Goal: Transaction & Acquisition: Download file/media

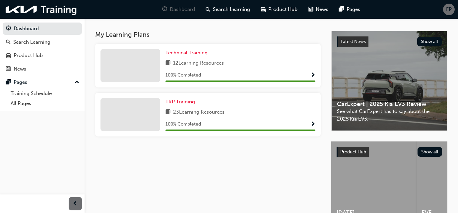
scroll to position [90, 0]
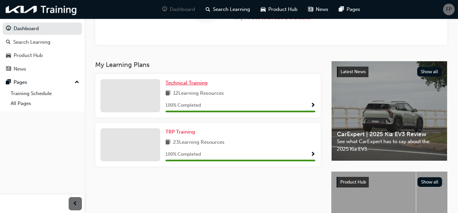
click at [198, 83] on span "Technical Training" at bounding box center [187, 83] width 42 height 6
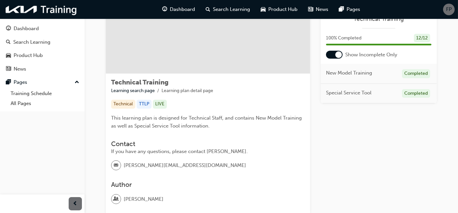
scroll to position [50, 0]
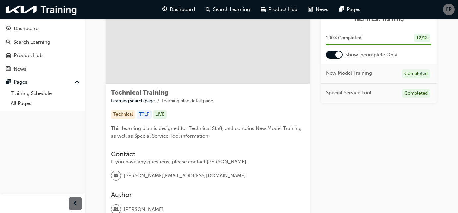
click at [333, 57] on div at bounding box center [334, 55] width 17 height 8
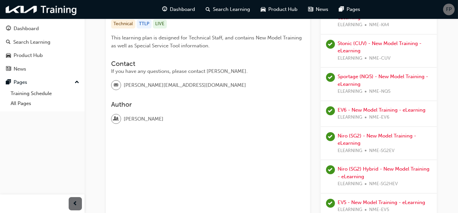
scroll to position [80, 0]
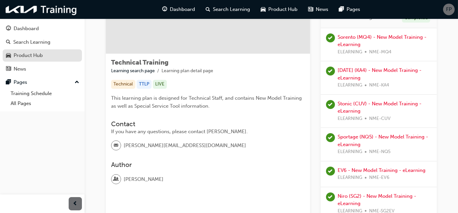
click at [39, 56] on div "Product Hub" at bounding box center [28, 56] width 29 height 8
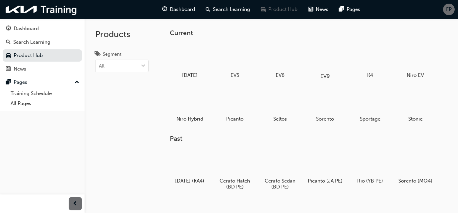
click at [325, 66] on div at bounding box center [325, 57] width 37 height 27
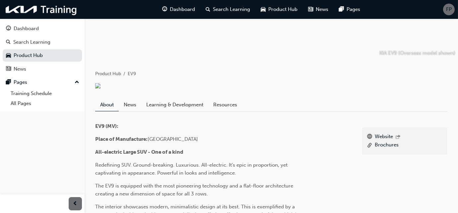
scroll to position [120, 0]
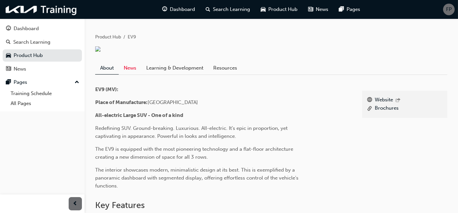
click at [131, 67] on link "News" at bounding box center [130, 68] width 23 height 13
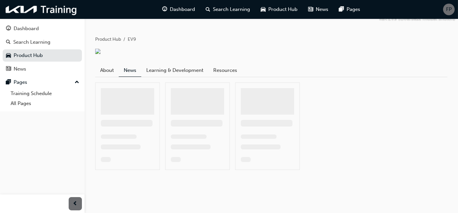
scroll to position [120, 0]
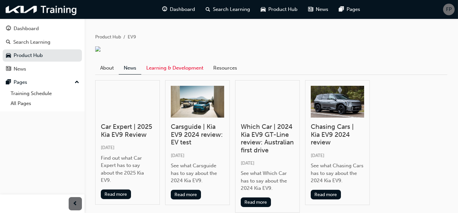
click at [186, 67] on link "Learning & Development" at bounding box center [174, 68] width 67 height 13
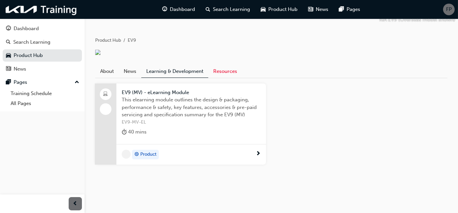
scroll to position [118, 0]
click at [231, 74] on link "Resources" at bounding box center [225, 71] width 34 height 13
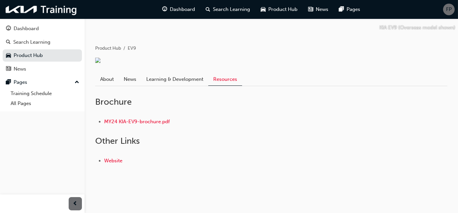
scroll to position [110, 0]
click at [149, 121] on link "MY24 KIA-EV9-brochure.pdf" at bounding box center [137, 122] width 66 height 6
